Goal: Transaction & Acquisition: Register for event/course

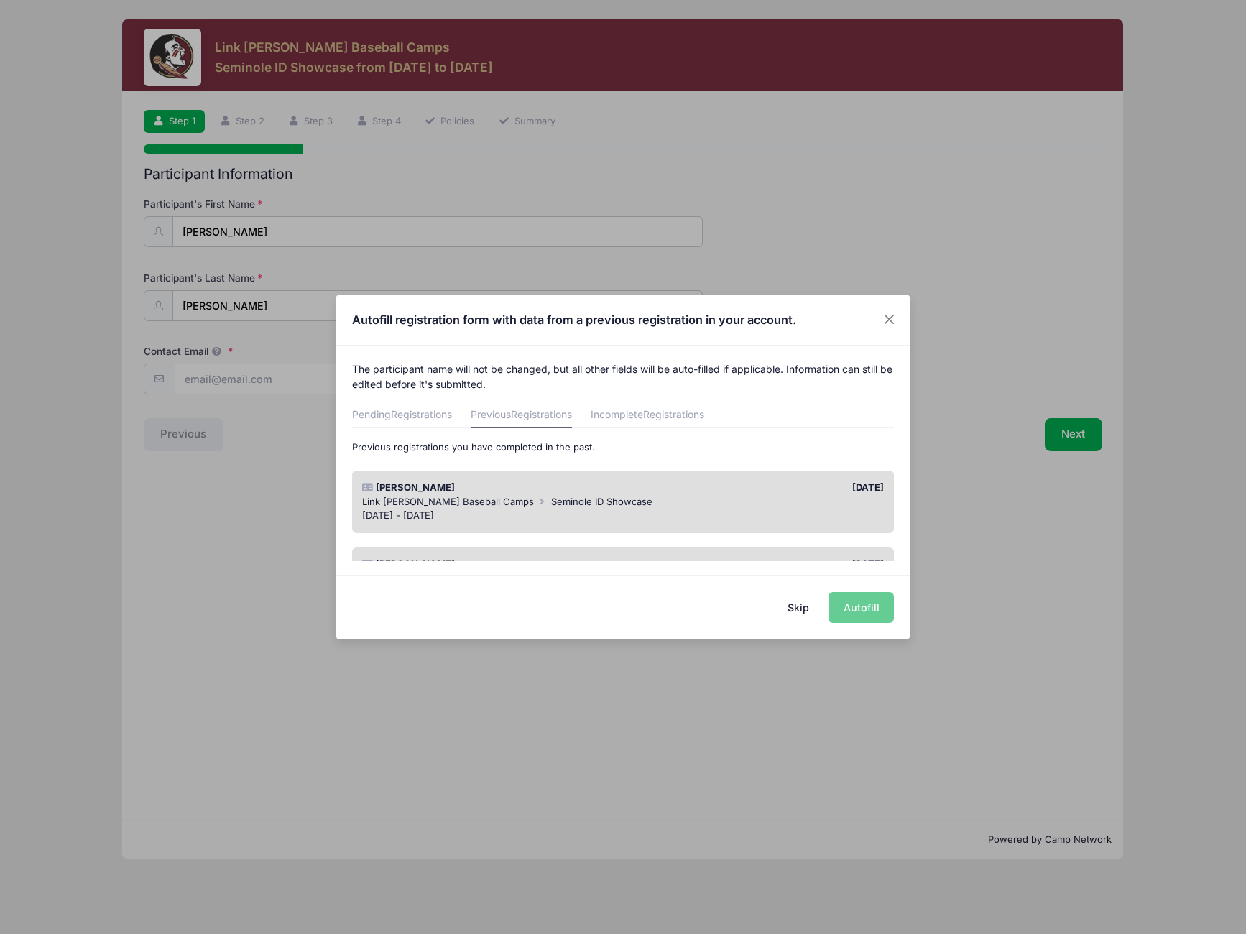
click at [852, 606] on div "Skip Autofill" at bounding box center [623, 608] width 575 height 64
click at [743, 519] on div "Jan 17 - Jan 17, 2026" at bounding box center [623, 516] width 522 height 14
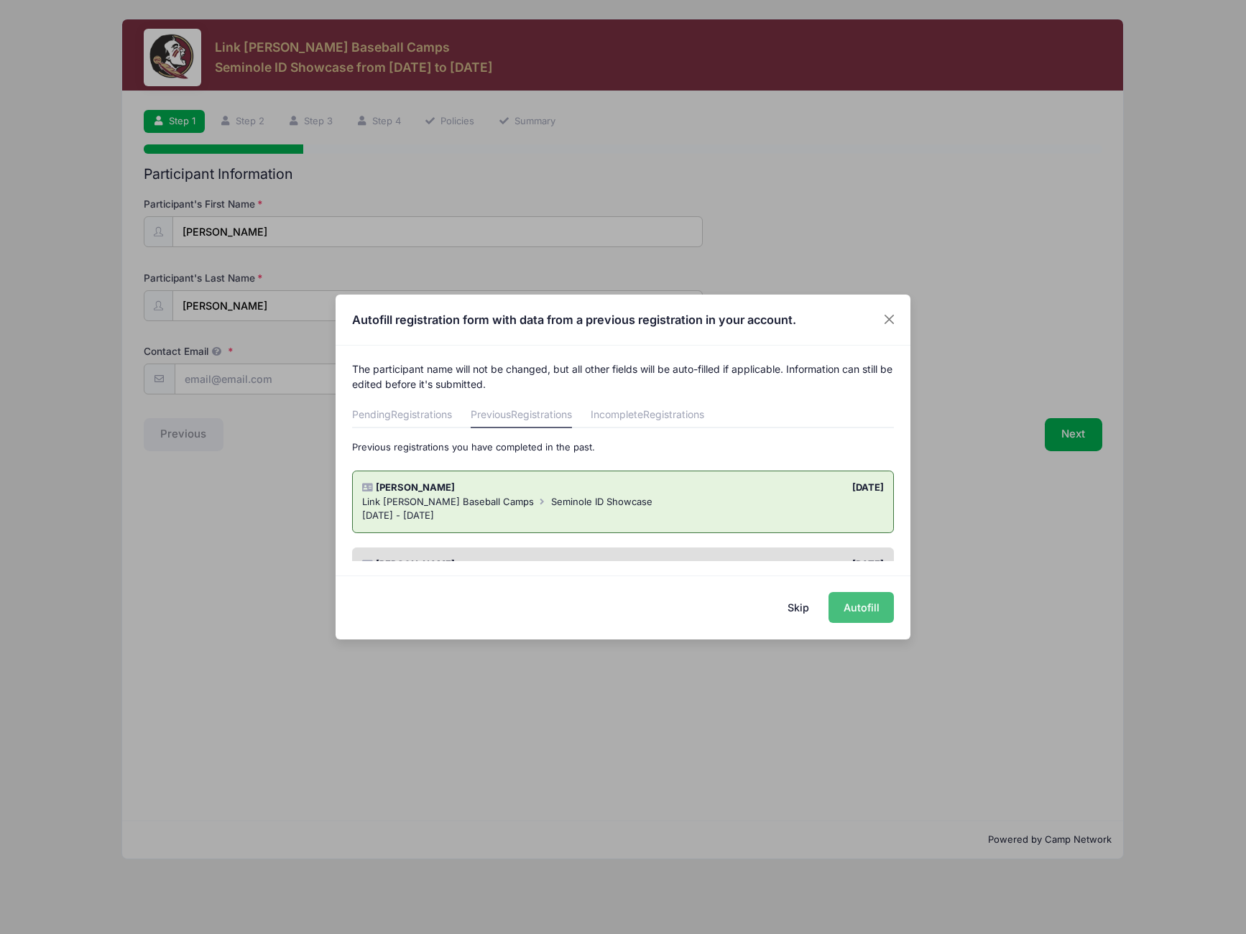
click at [875, 601] on button "Autofill" at bounding box center [860, 607] width 65 height 31
type input "[EMAIL_ADDRESS][DOMAIN_NAME]"
type input "10/22/2010"
type input "10977 S Brightstar Ave"
type input "Floral City"
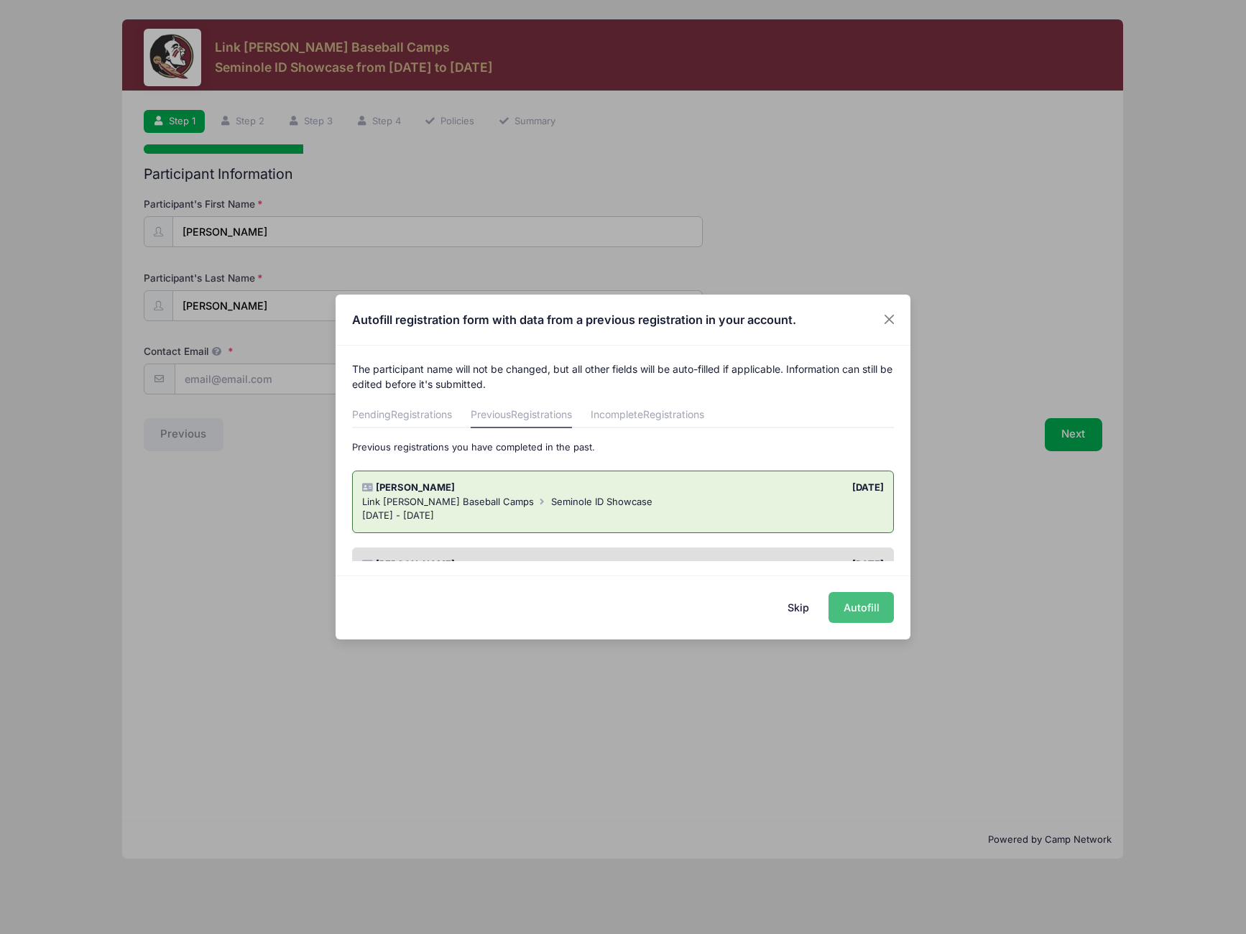
select select "FL"
type input "34436"
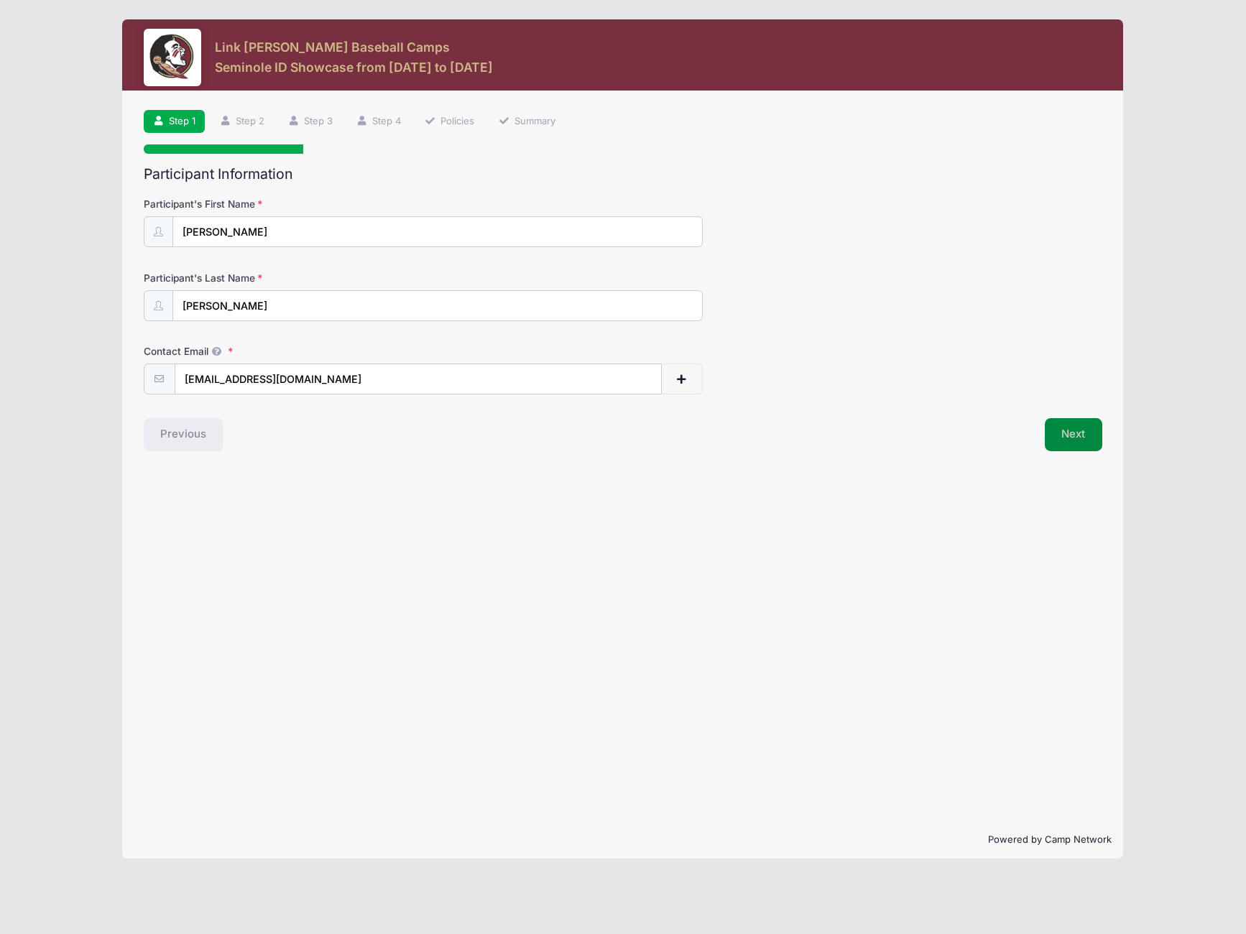
click at [1053, 429] on button "Next" at bounding box center [1074, 434] width 58 height 33
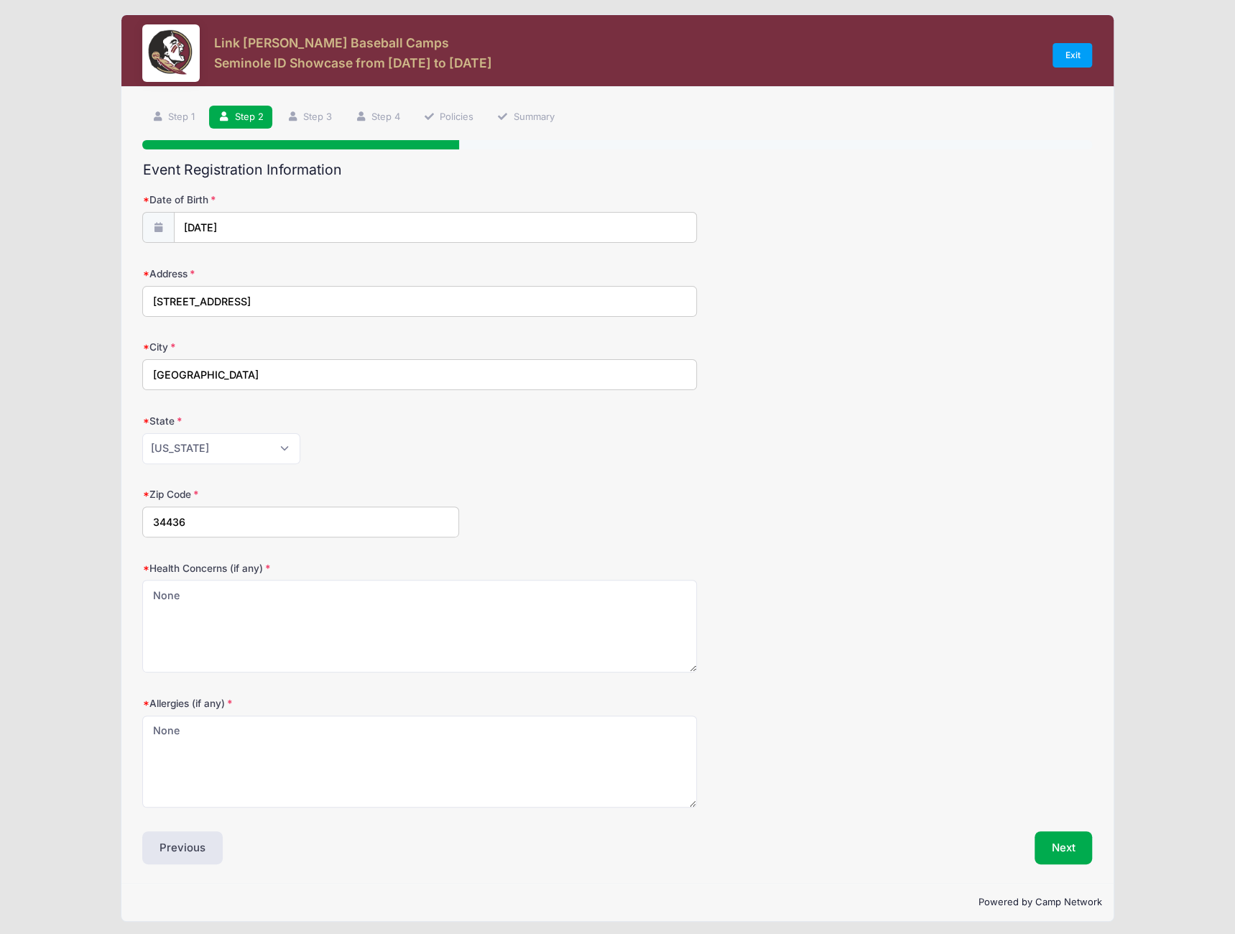
scroll to position [6, 0]
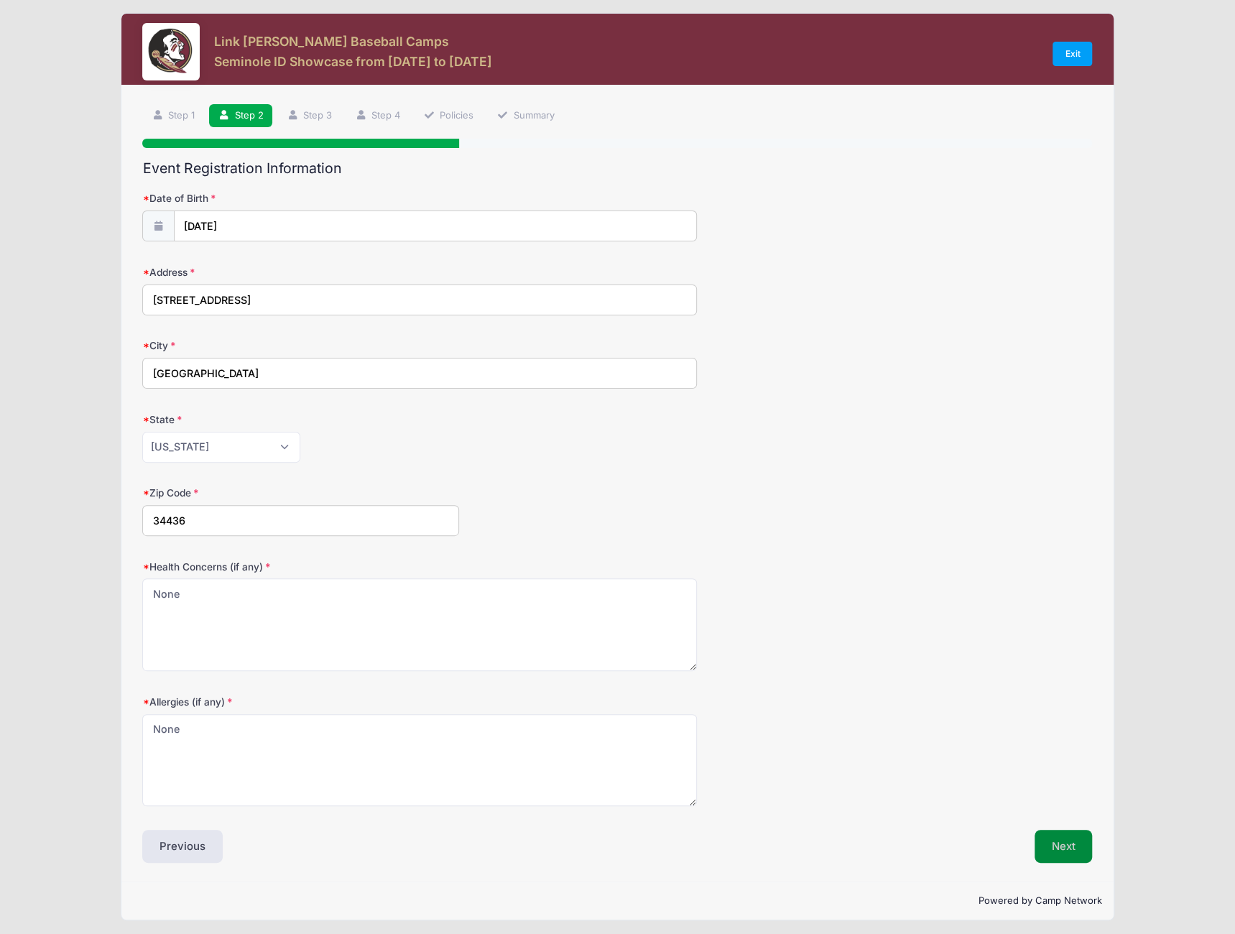
click at [1066, 846] on button "Next" at bounding box center [1064, 846] width 58 height 33
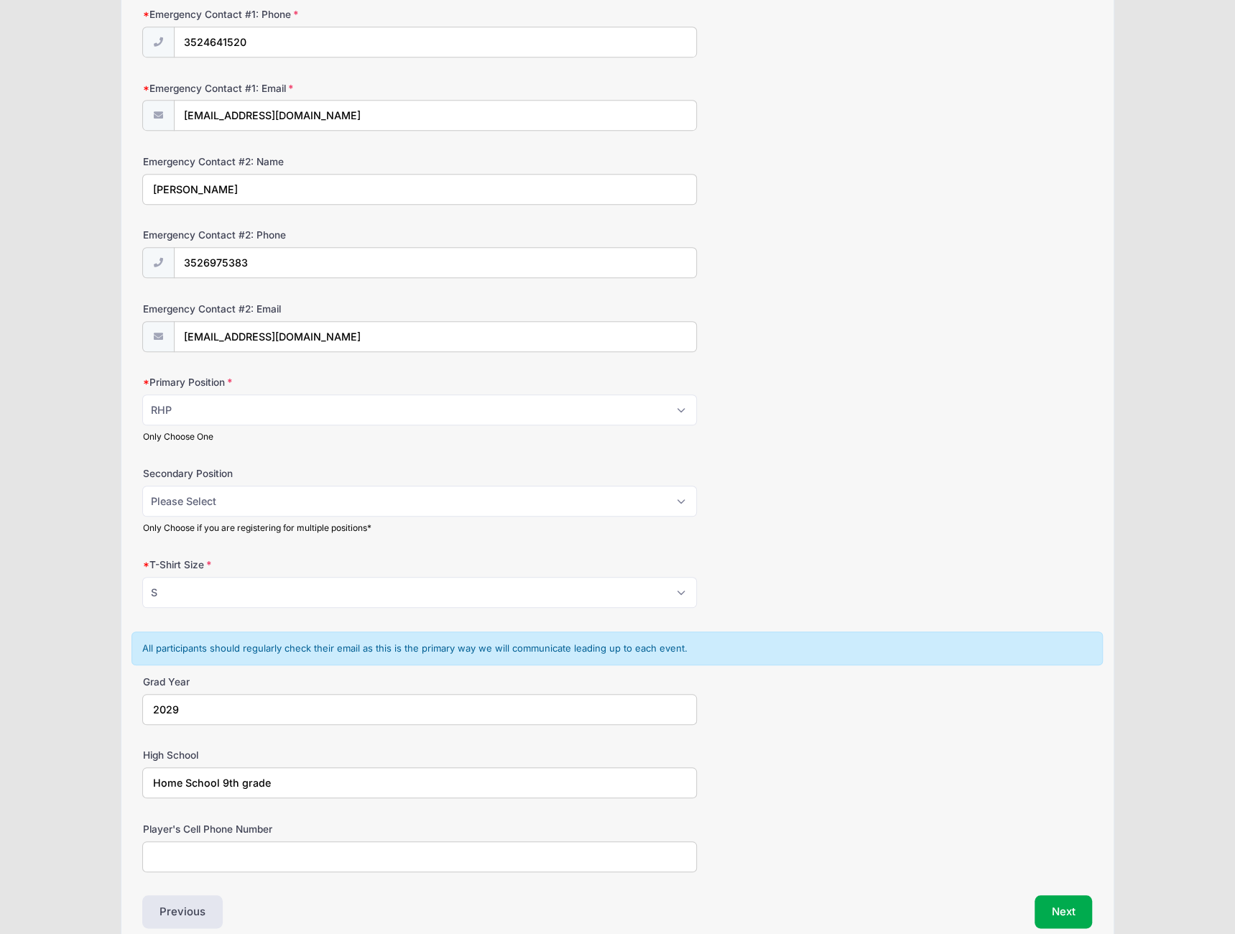
scroll to position [546, 0]
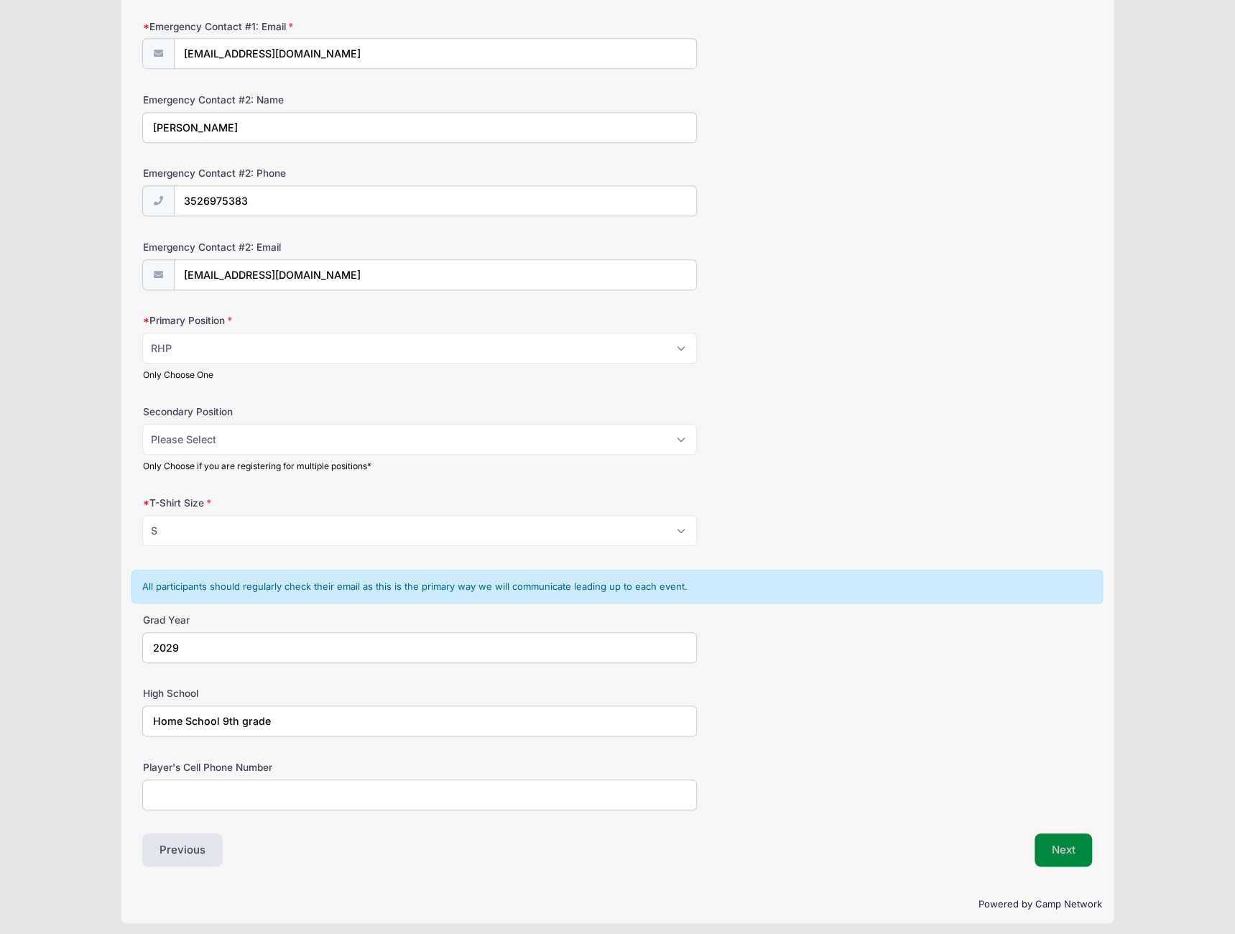
click at [1061, 847] on button "Next" at bounding box center [1064, 849] width 58 height 33
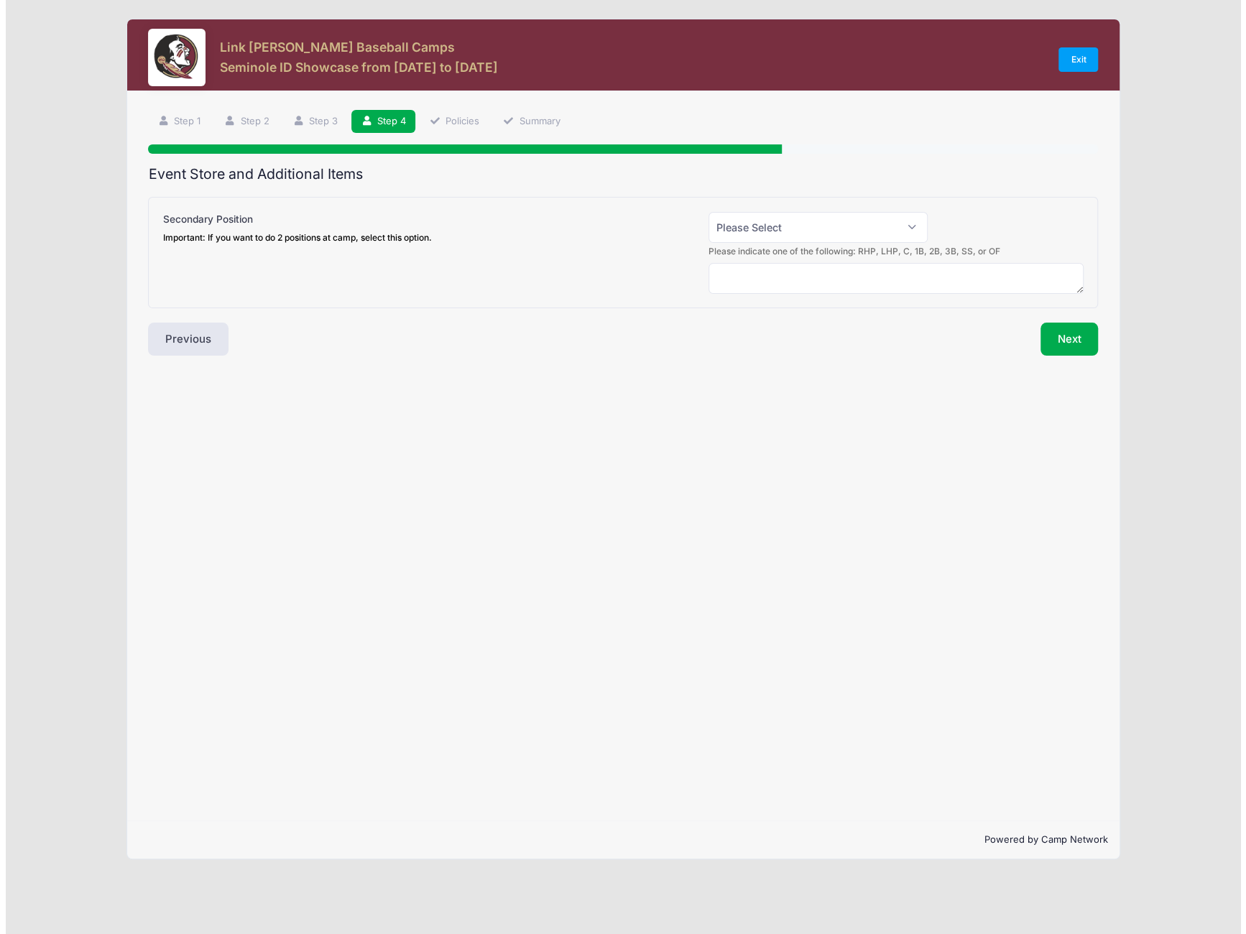
scroll to position [0, 0]
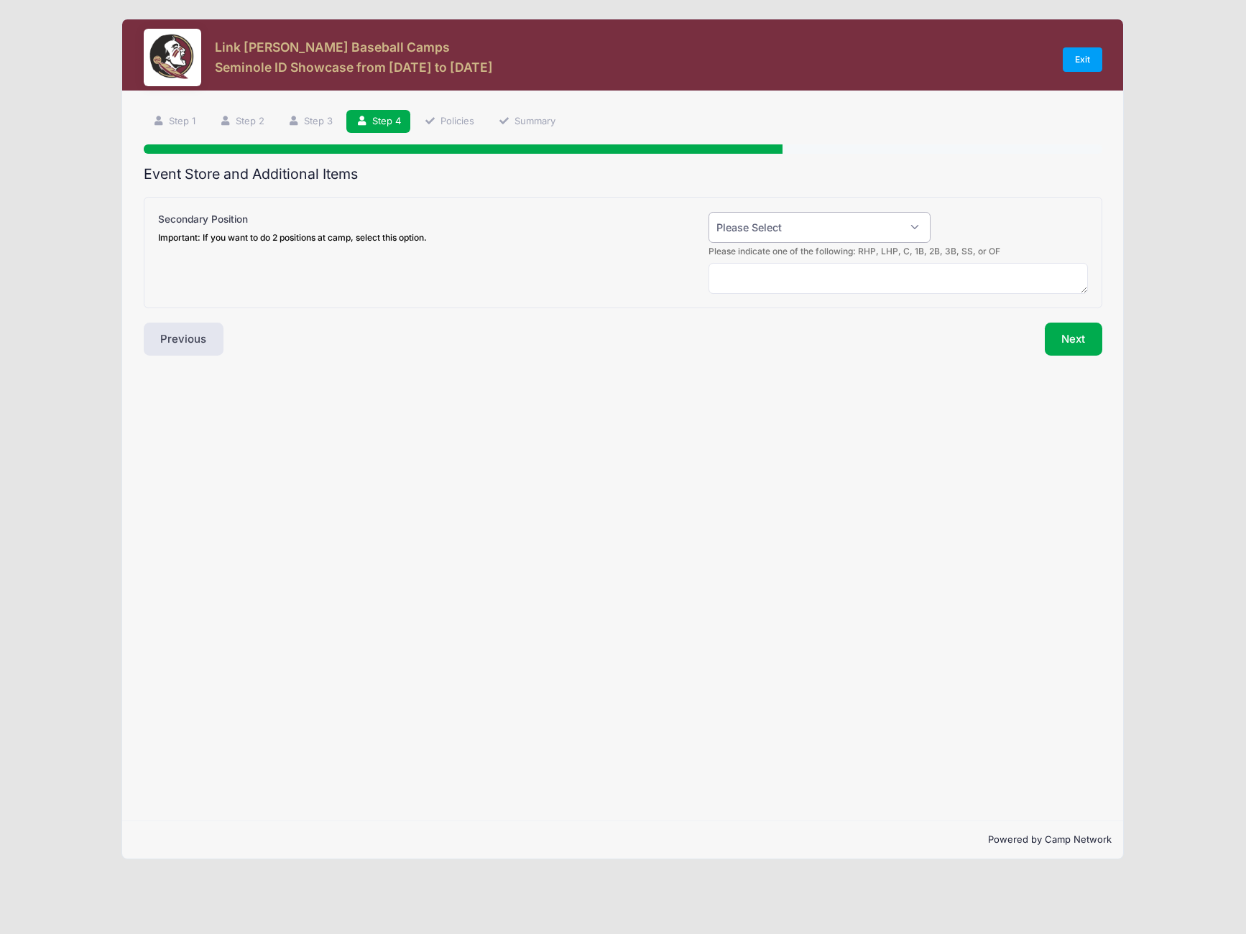
click at [832, 233] on select "Please Select Yes (+$50.00) No" at bounding box center [819, 227] width 222 height 31
select select "0"
click at [708, 212] on select "Please Select Yes (+$50.00) No" at bounding box center [819, 227] width 222 height 31
click at [1066, 331] on button "Next" at bounding box center [1074, 339] width 58 height 33
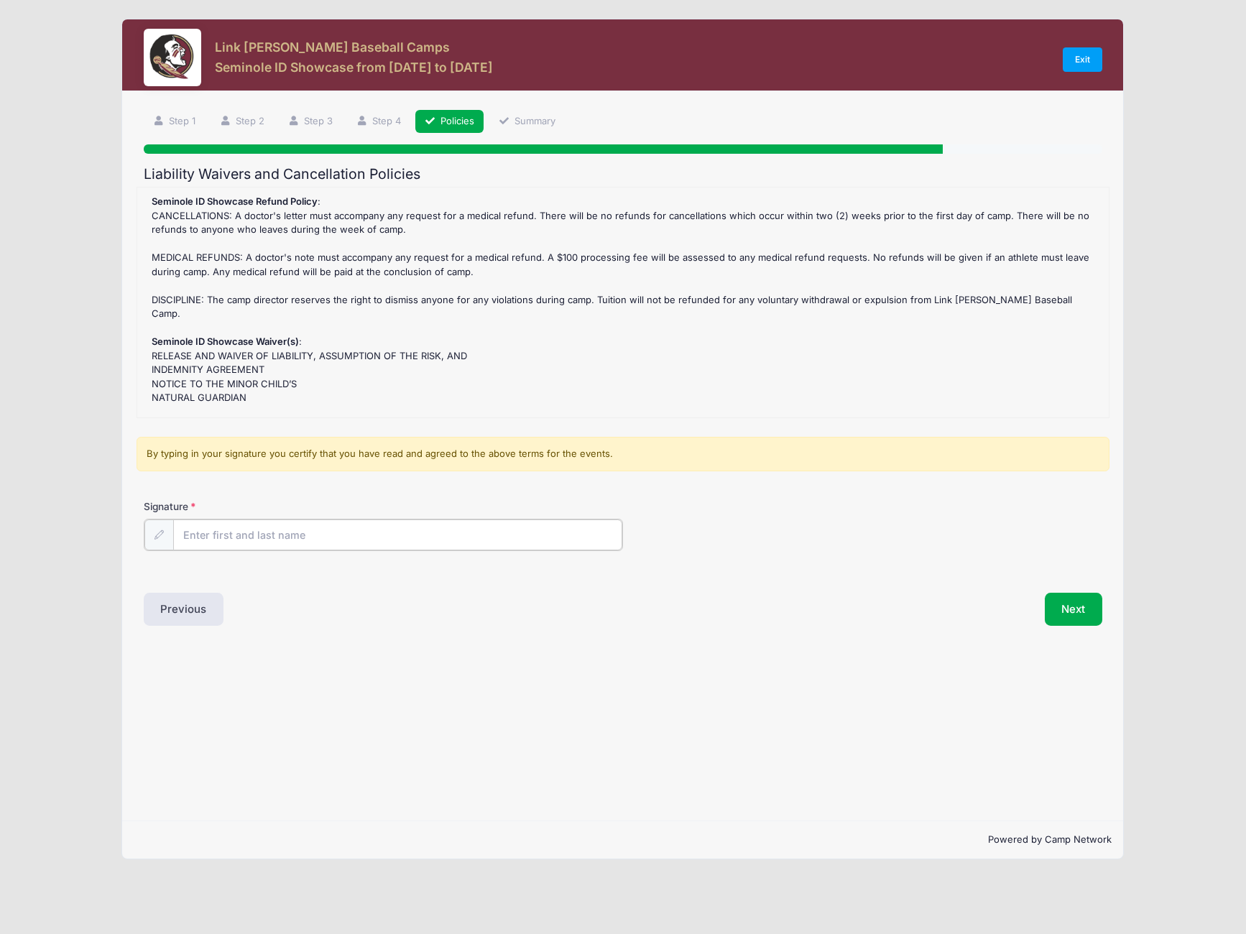
click at [340, 529] on input "Signature" at bounding box center [397, 534] width 449 height 31
type input "Michael Wilburn"
click at [1075, 605] on button "Next" at bounding box center [1074, 607] width 58 height 33
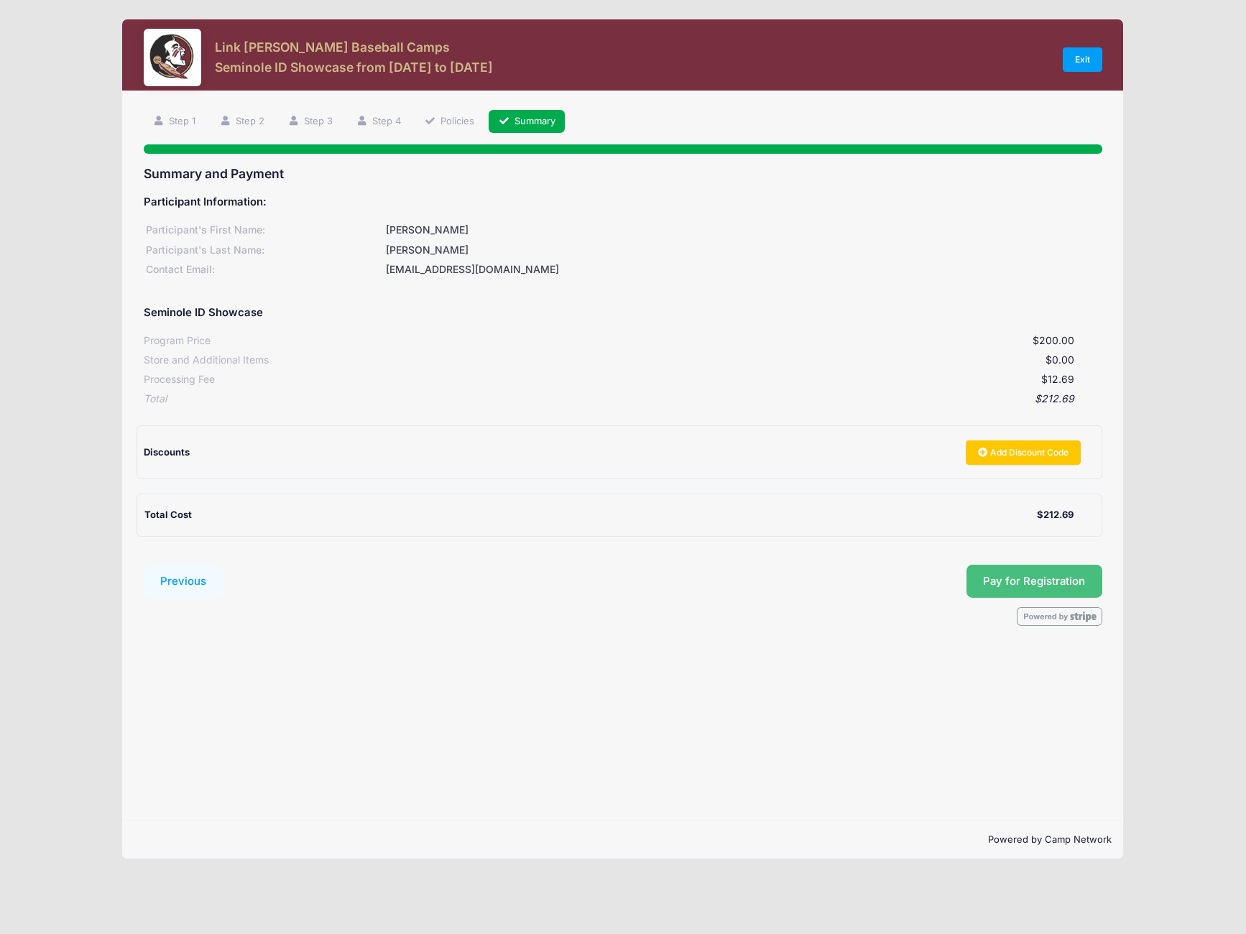
click at [1014, 581] on button "Pay for Registration" at bounding box center [1034, 581] width 137 height 33
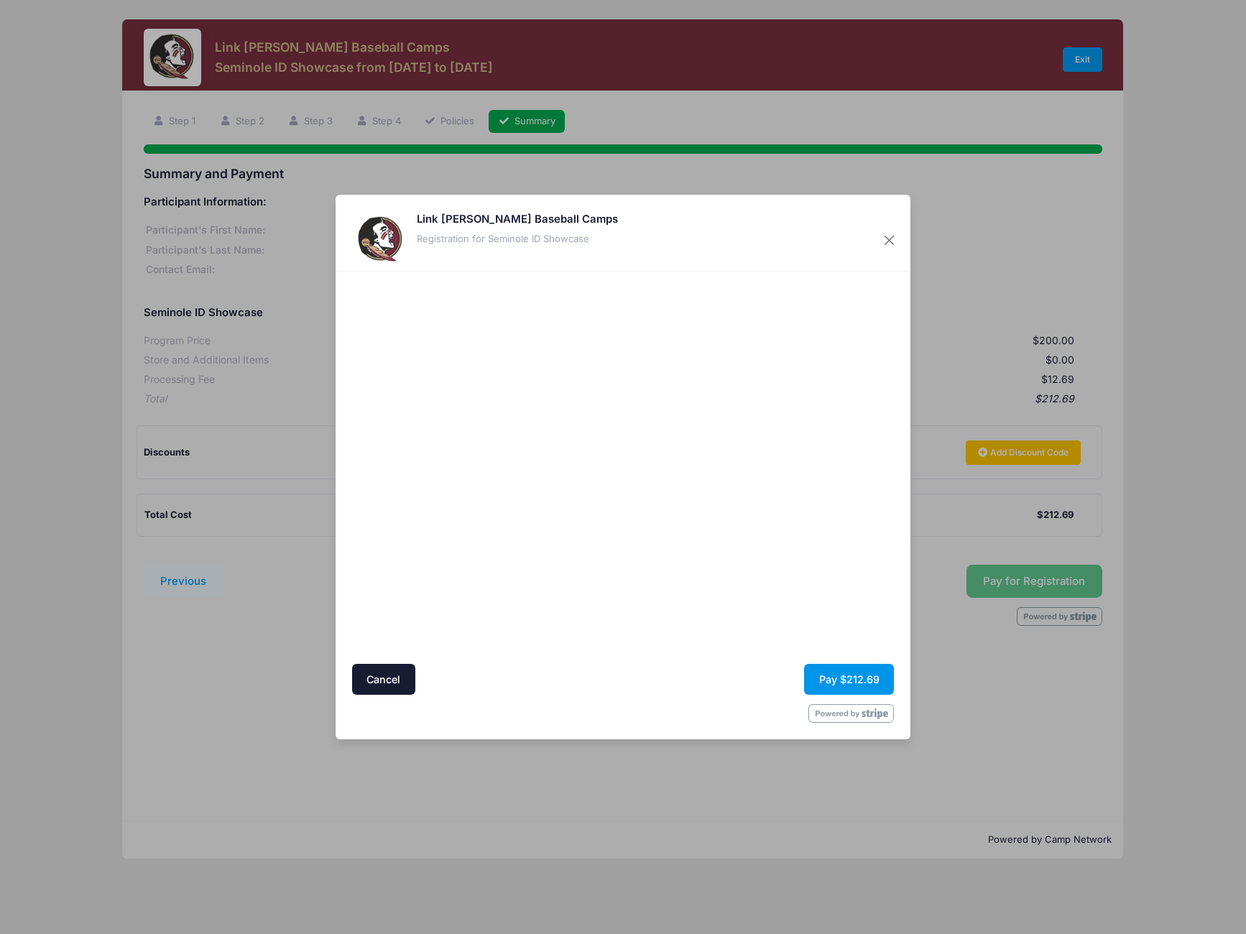
click at [837, 682] on button "Pay $212.69" at bounding box center [849, 679] width 90 height 31
